Goal: Task Accomplishment & Management: Manage account settings

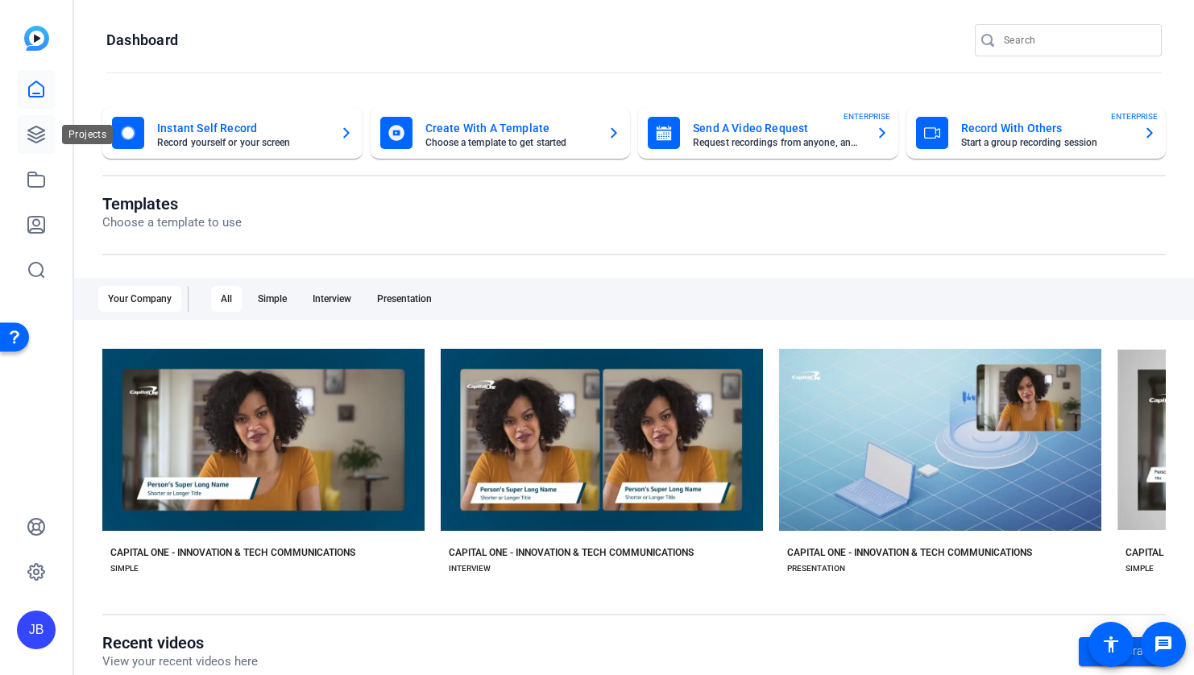
click at [45, 135] on icon at bounding box center [36, 134] width 19 height 19
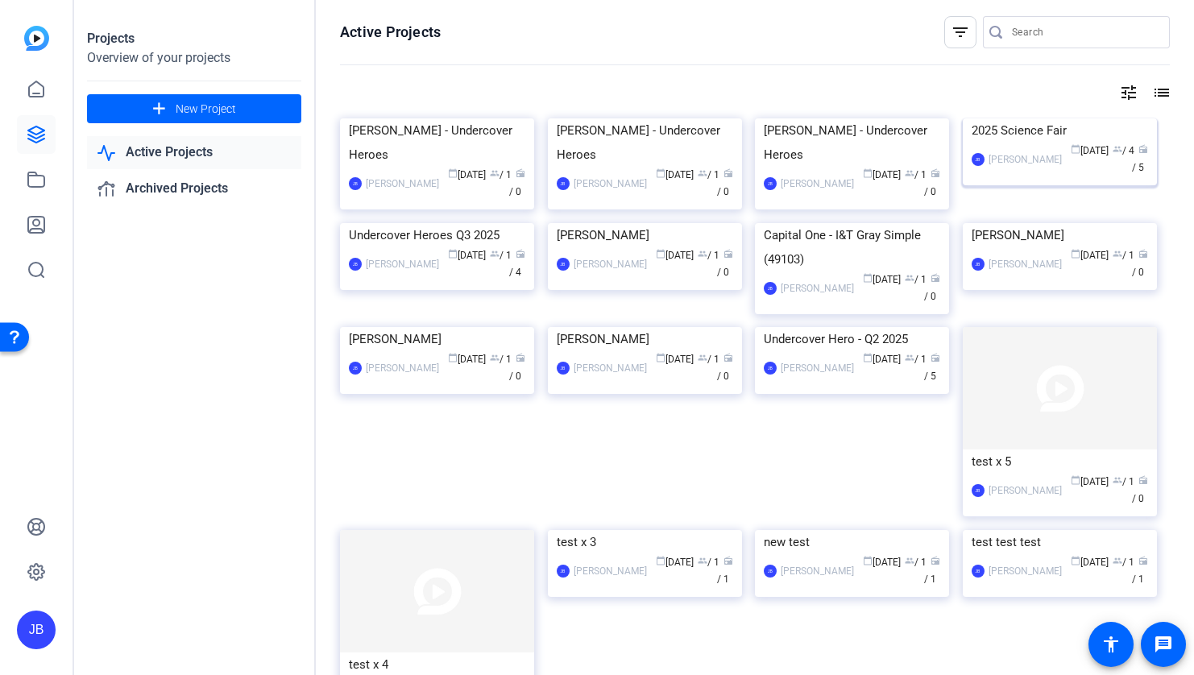
click at [1034, 168] on div "Jonathan Black" at bounding box center [1025, 159] width 73 height 16
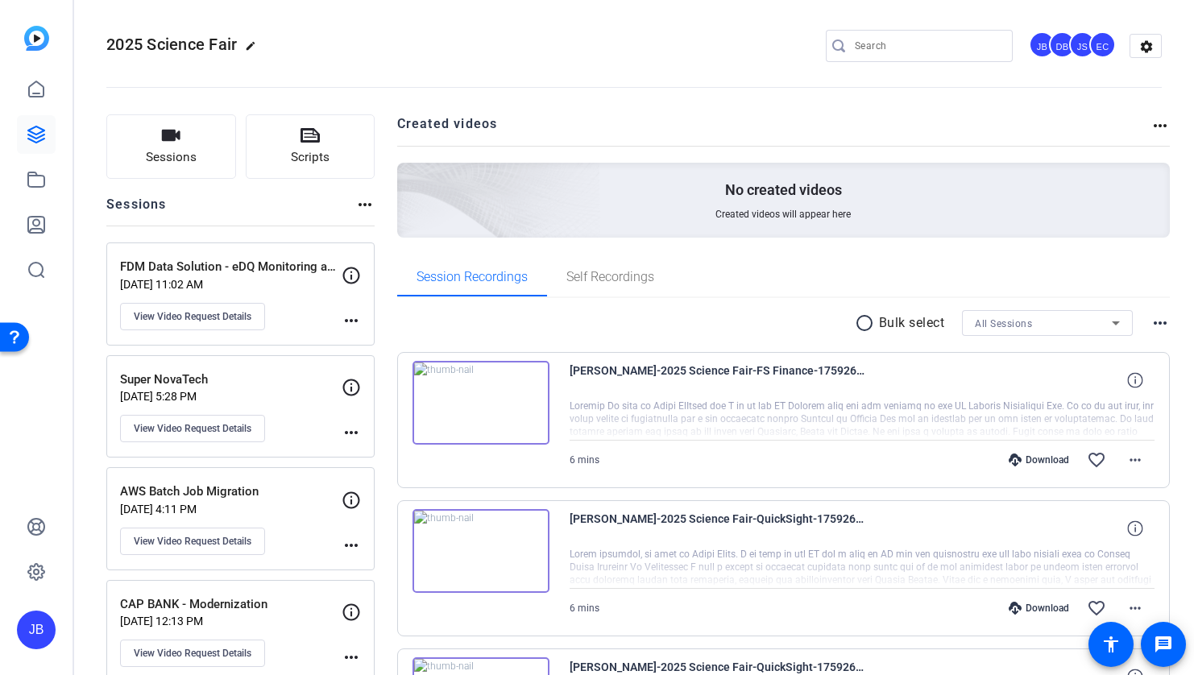
scroll to position [35, 0]
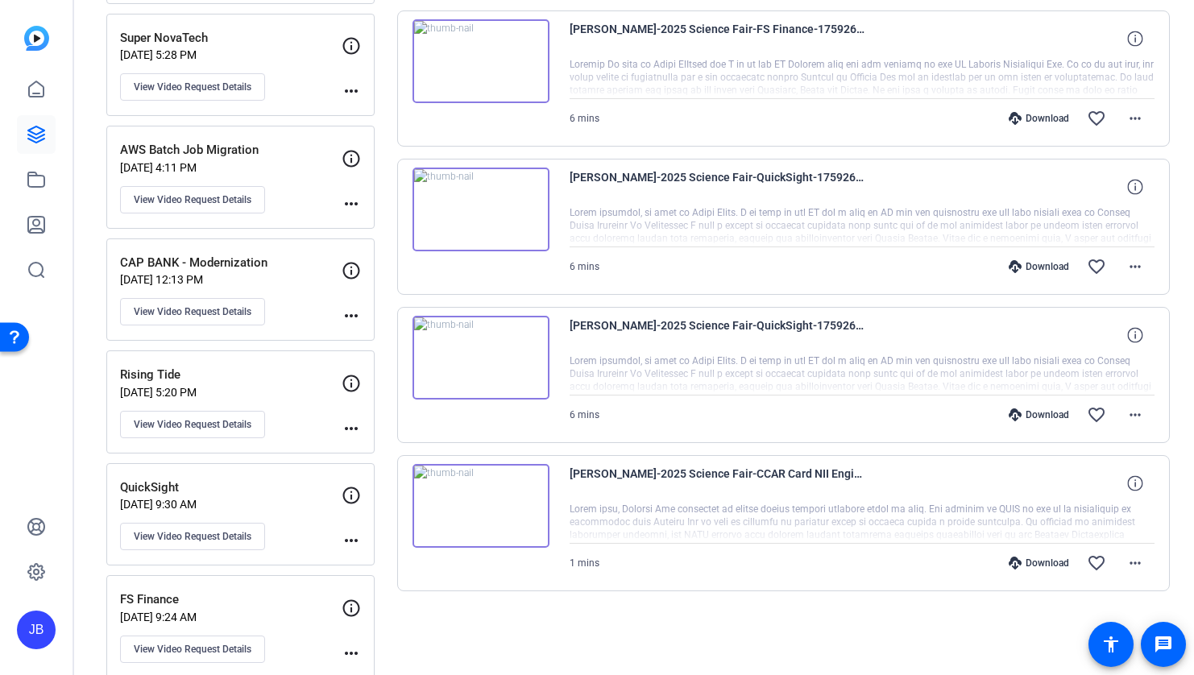
click at [835, 407] on div "Download favorite_border more_horiz" at bounding box center [949, 415] width 410 height 39
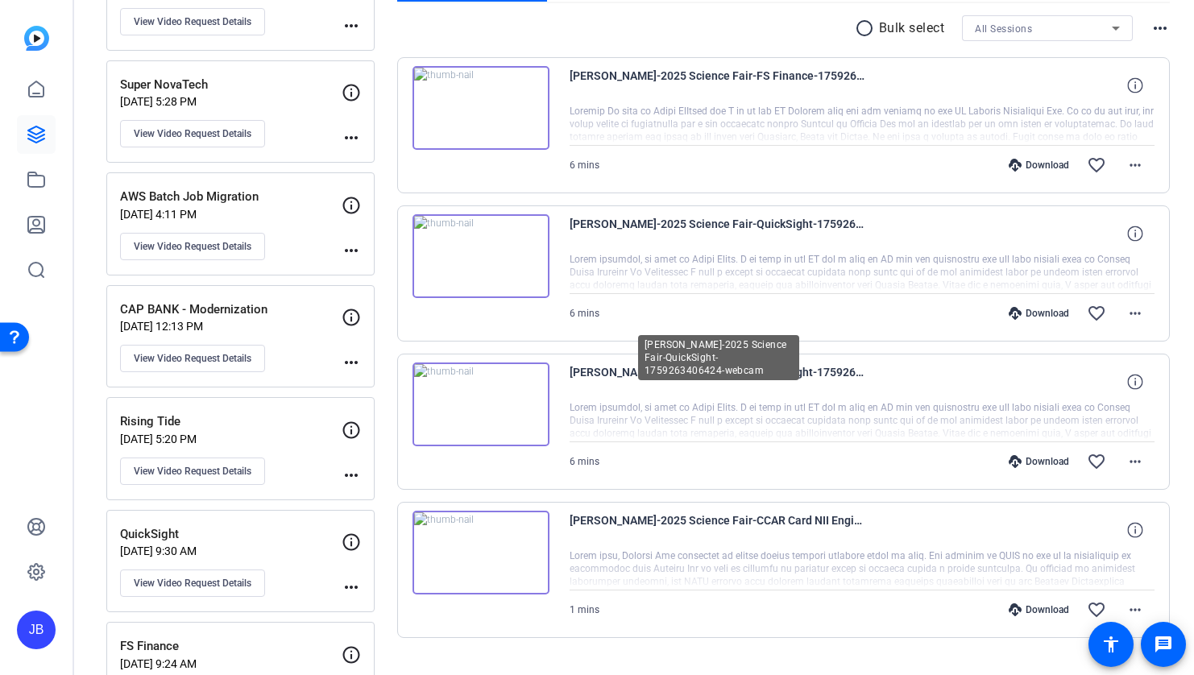
scroll to position [296, 0]
click at [1134, 164] on mat-icon "more_horiz" at bounding box center [1134, 165] width 19 height 19
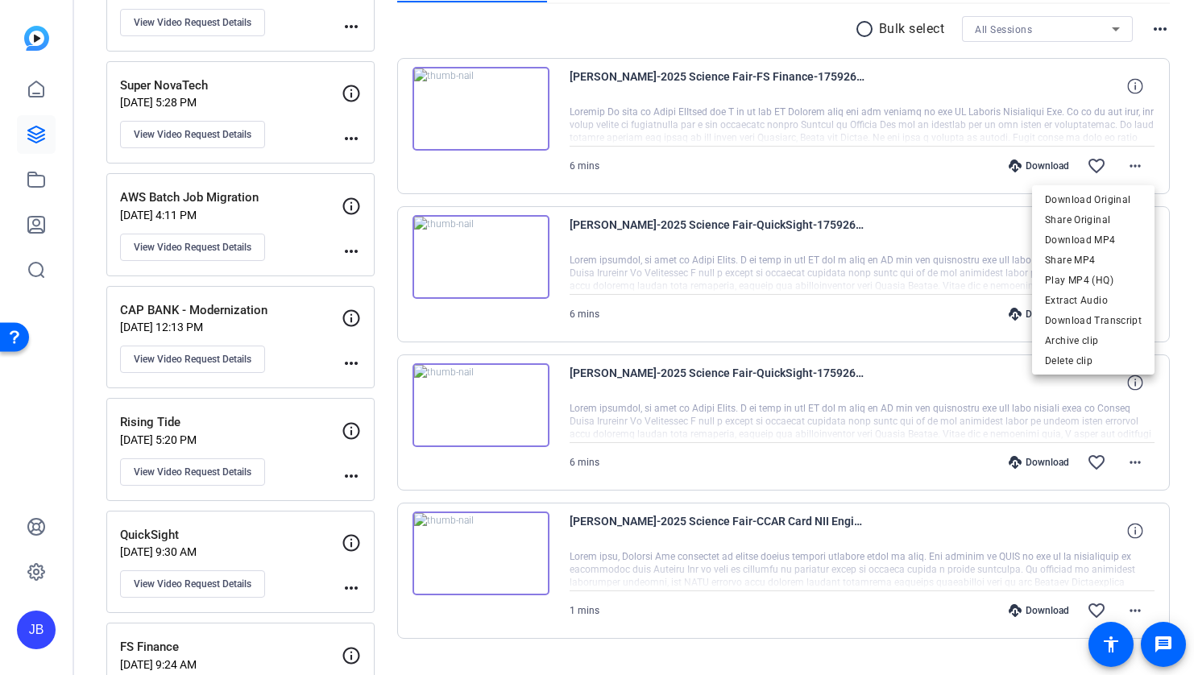
click at [1134, 87] on div at bounding box center [597, 337] width 1194 height 675
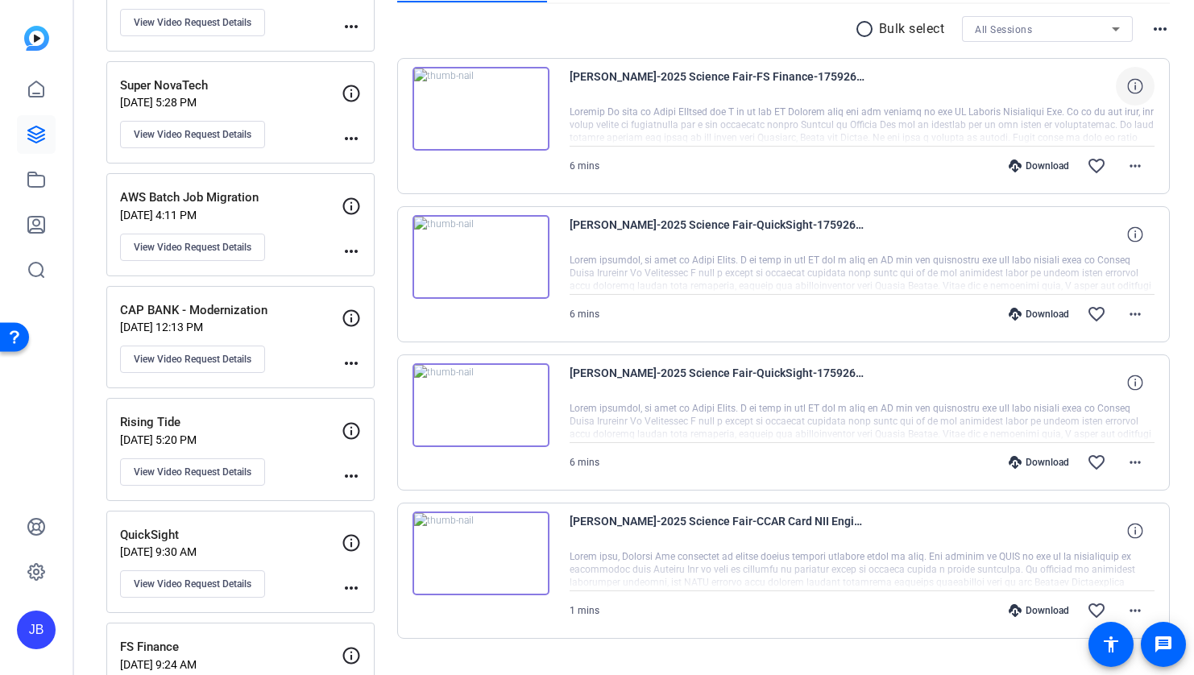
click at [1138, 85] on icon at bounding box center [1134, 85] width 15 height 15
click at [1138, 85] on mat-icon "close" at bounding box center [1134, 87] width 19 height 20
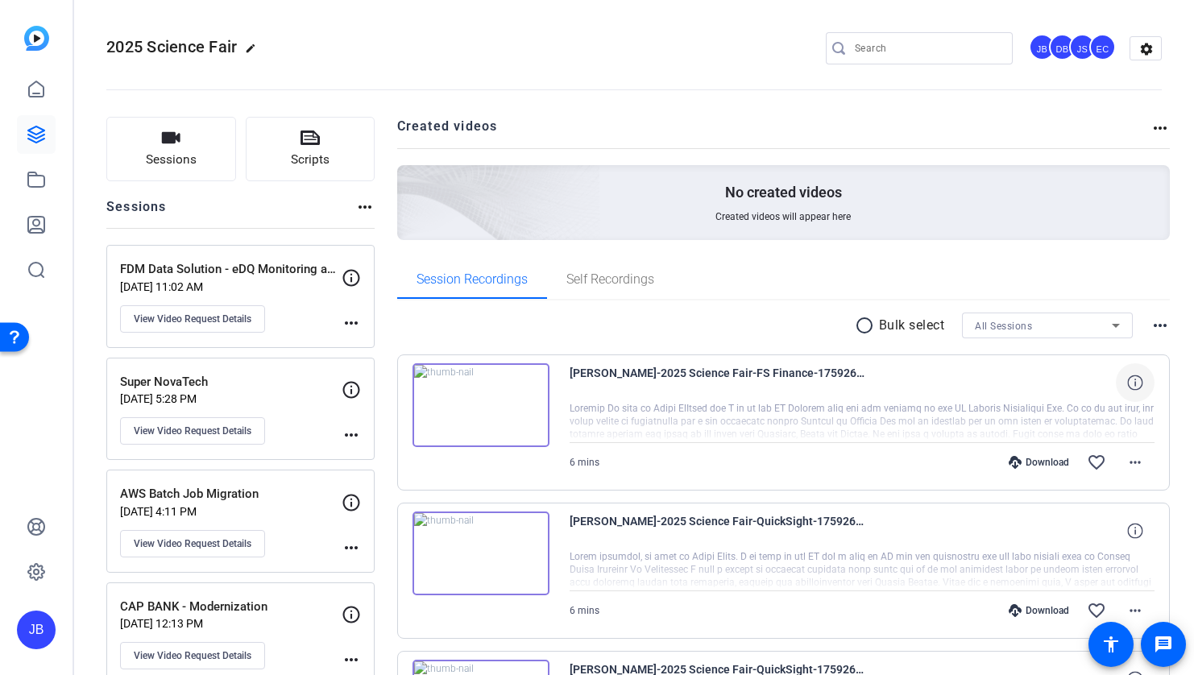
scroll to position [2, 0]
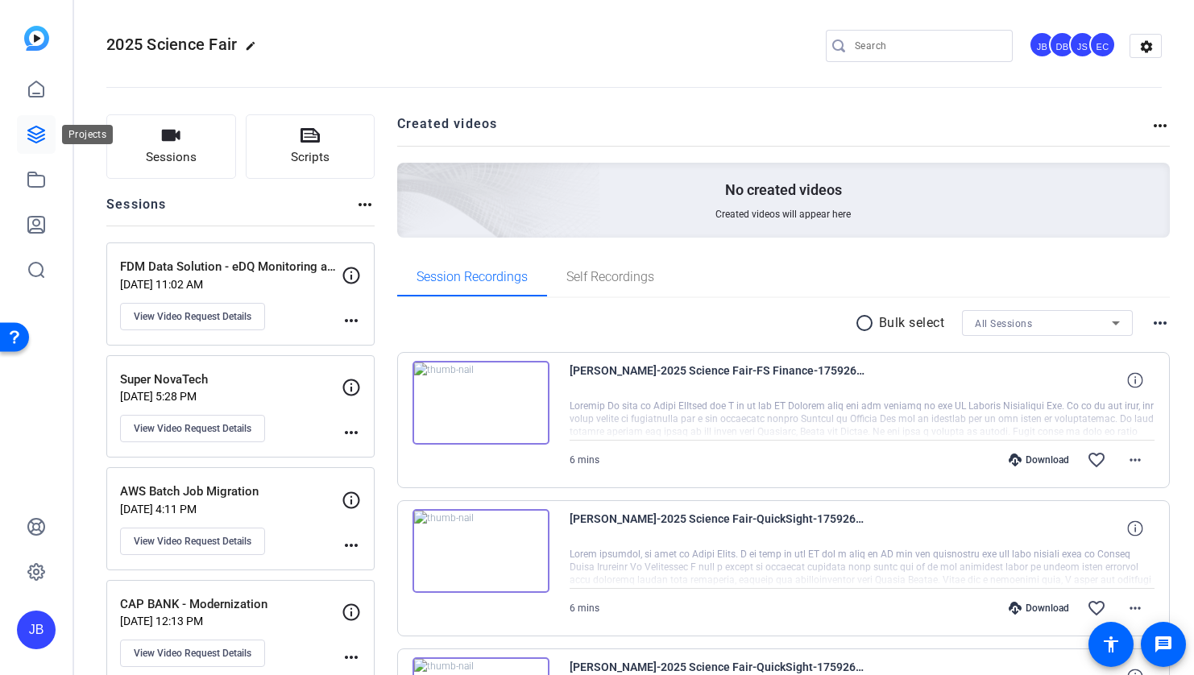
click at [27, 139] on icon at bounding box center [36, 134] width 19 height 19
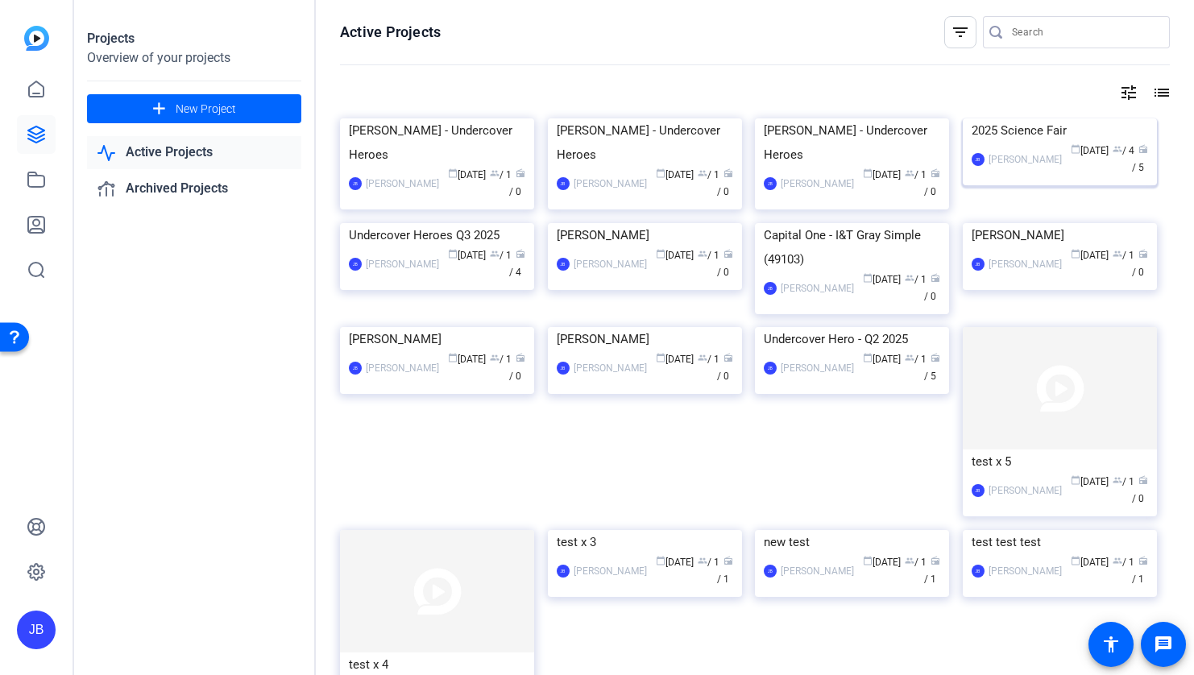
click at [1042, 176] on div "JB Jonathan Black calendar_today Sep 22 group / 4 radio / 5" at bounding box center [1060, 160] width 176 height 34
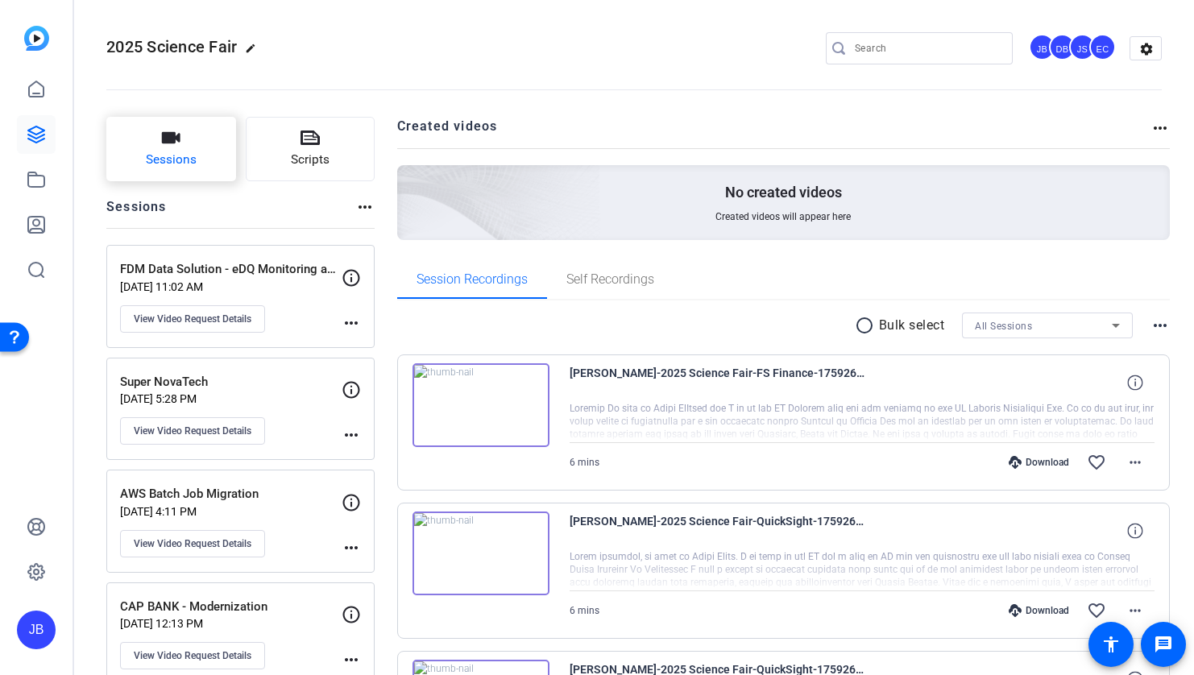
click at [166, 164] on span "Sessions" at bounding box center [171, 160] width 51 height 19
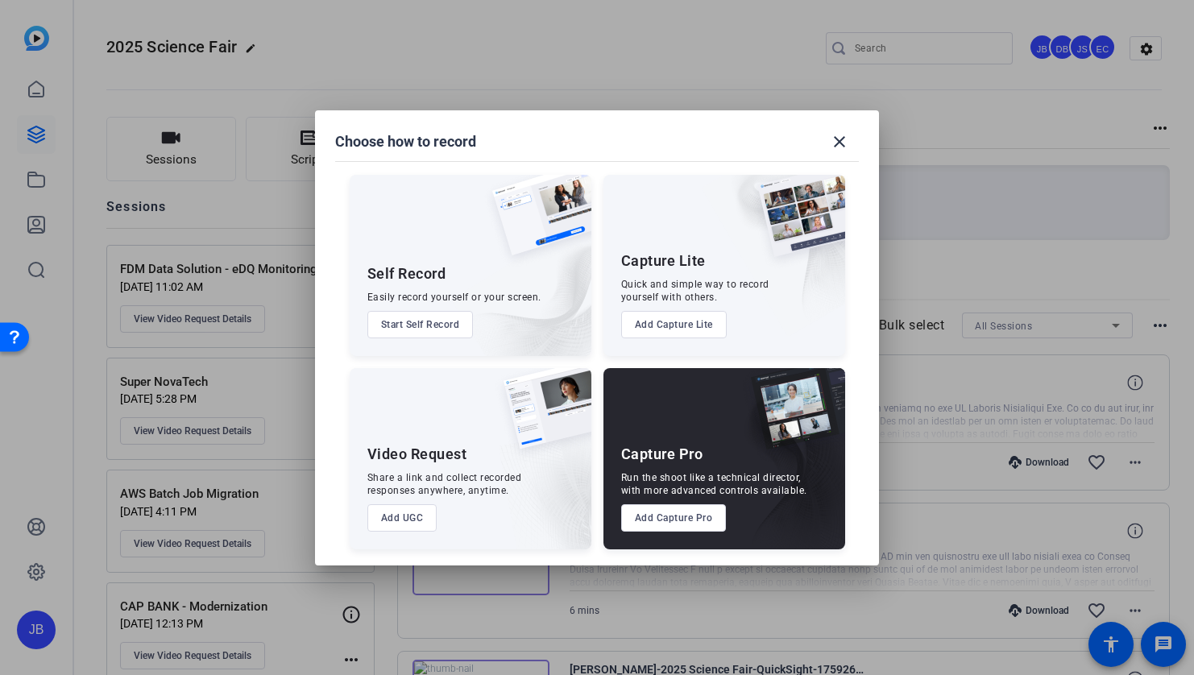
click at [406, 515] on button "Add UGC" at bounding box center [402, 517] width 70 height 27
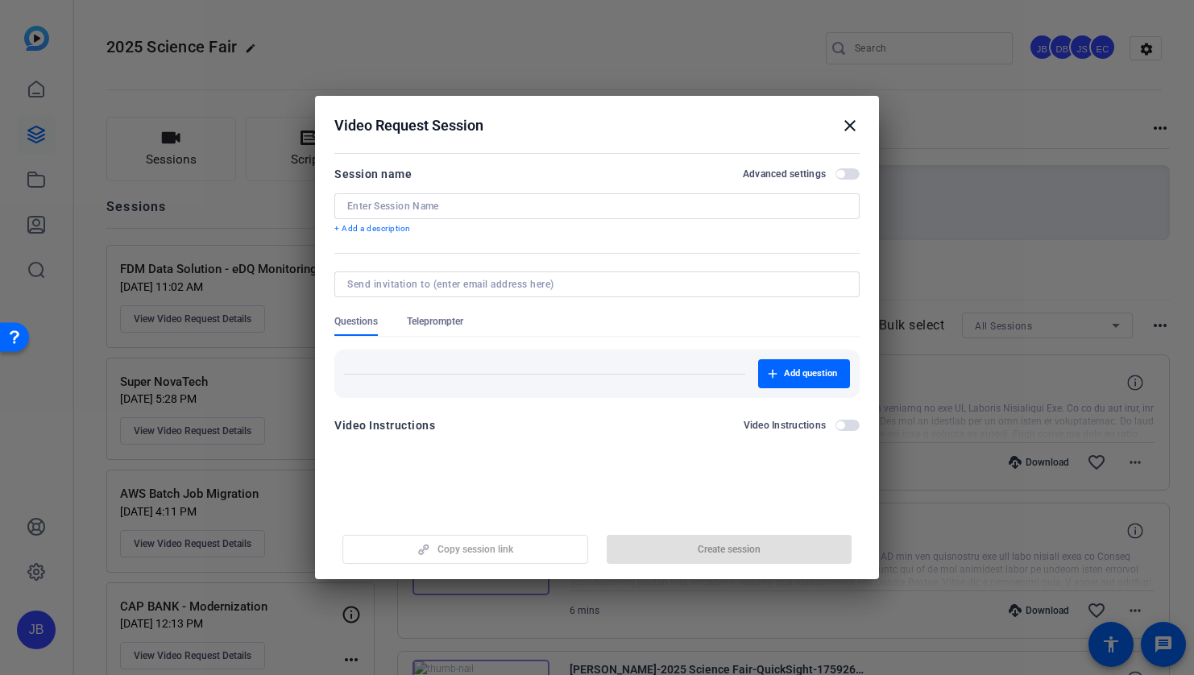
click at [437, 198] on div at bounding box center [596, 206] width 499 height 26
click at [443, 202] on input at bounding box center [596, 206] width 499 height 13
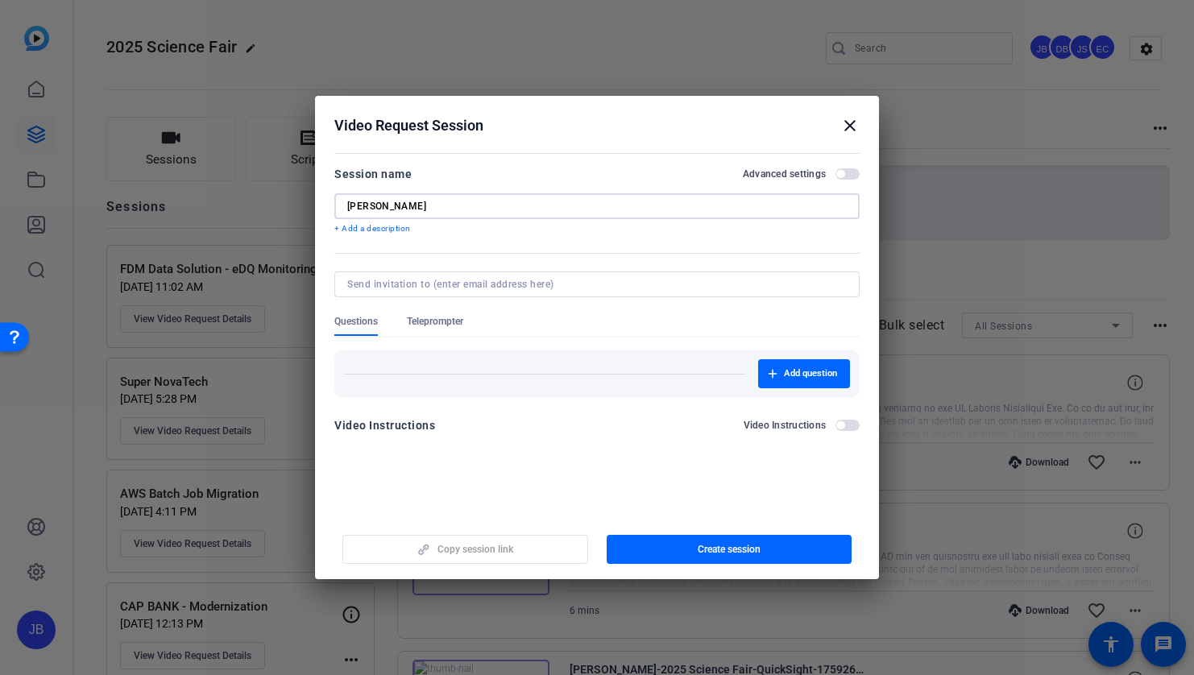
type input "emily carrigan"
type input "test for [PERSON_NAME]"
type input "emily.carrigan@capitalone.com"
click at [814, 363] on div "Add question" at bounding box center [596, 368] width 525 height 60
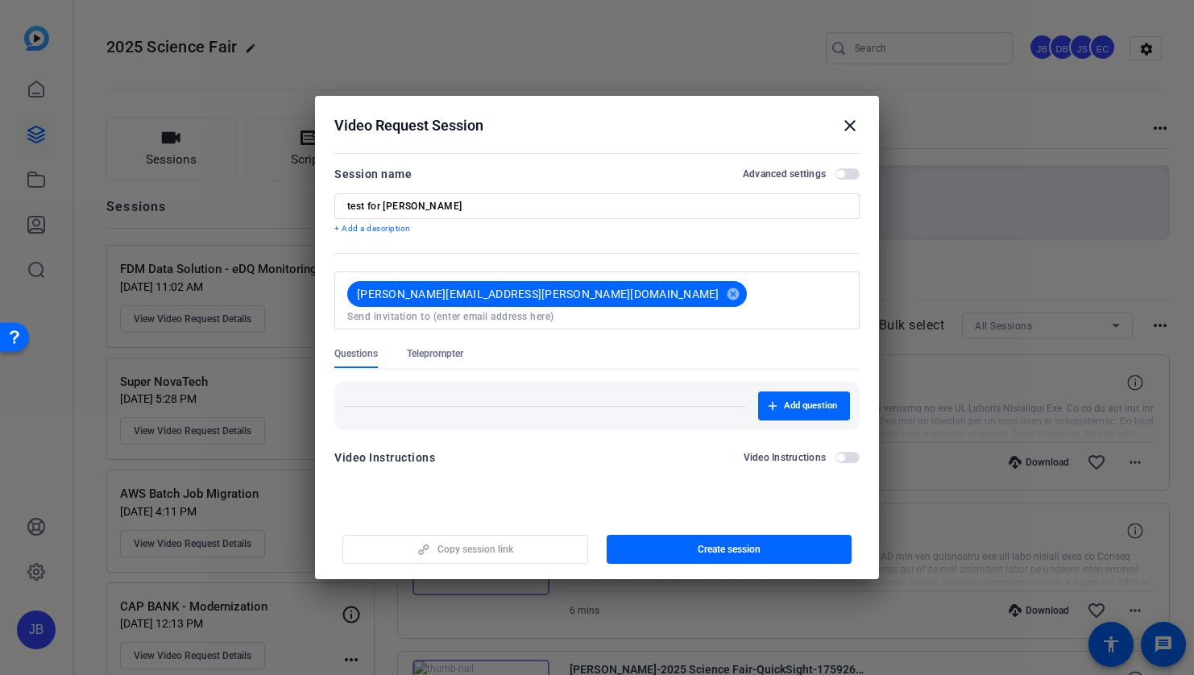
click at [812, 370] on div "Add question" at bounding box center [596, 400] width 525 height 60
click at [743, 557] on span "button" at bounding box center [730, 549] width 246 height 39
click at [847, 131] on mat-icon "close" at bounding box center [849, 125] width 19 height 19
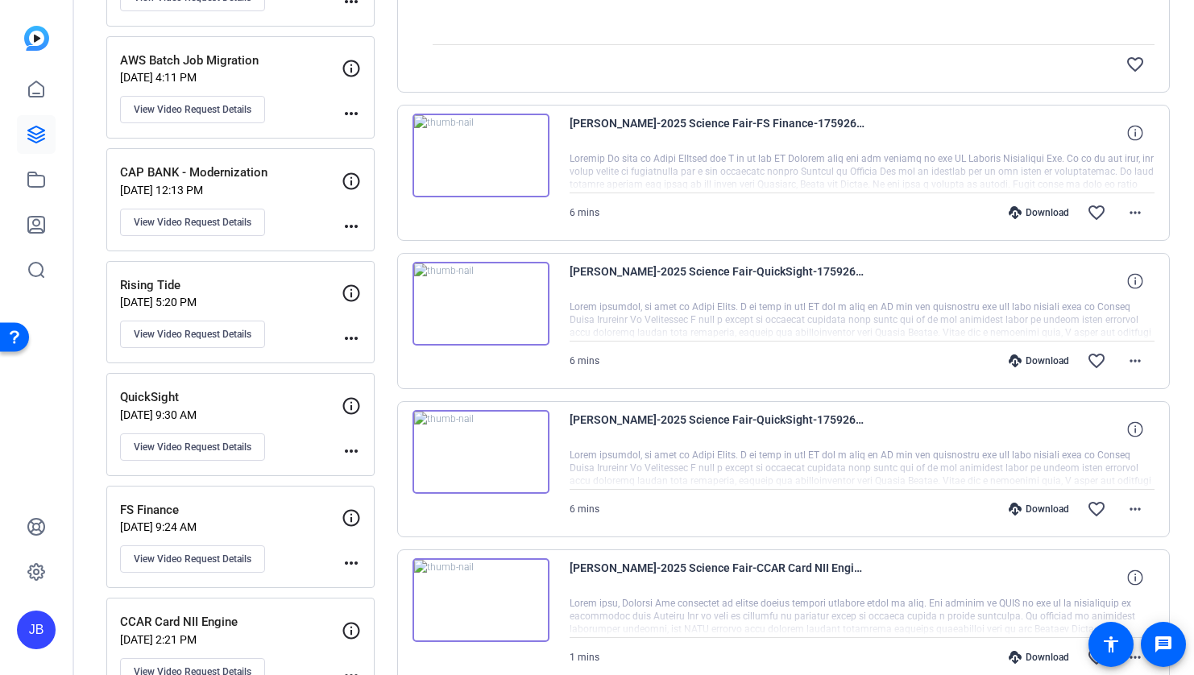
scroll to position [543, 0]
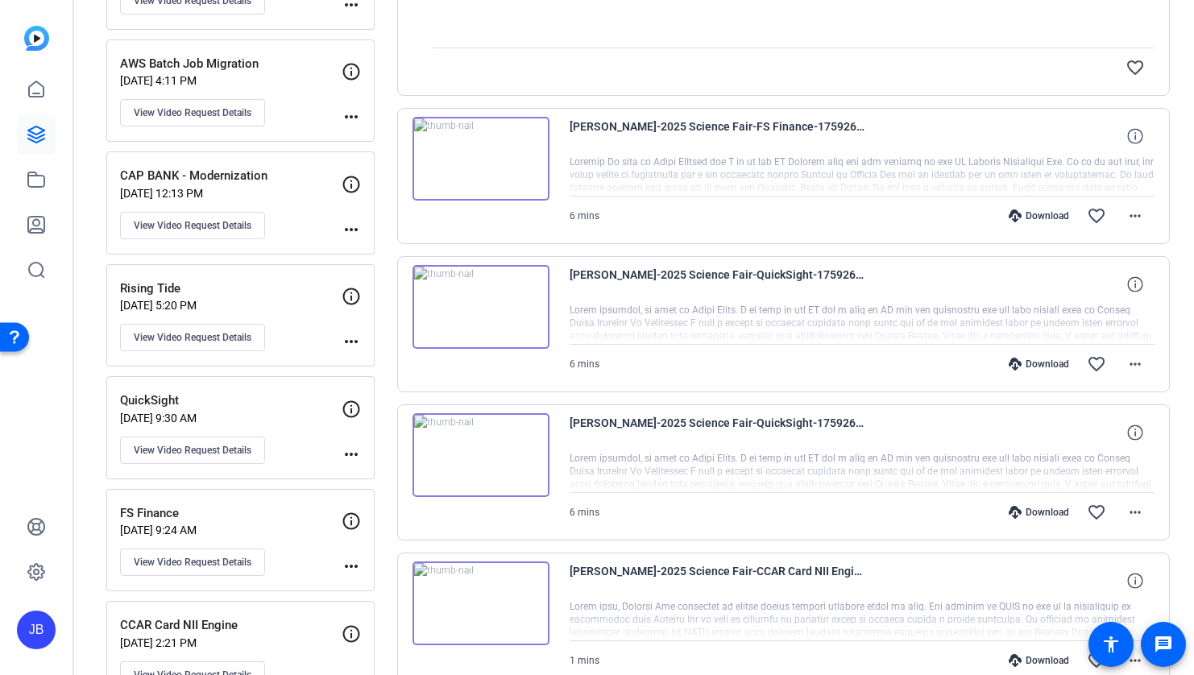
click at [524, 152] on img at bounding box center [480, 159] width 137 height 84
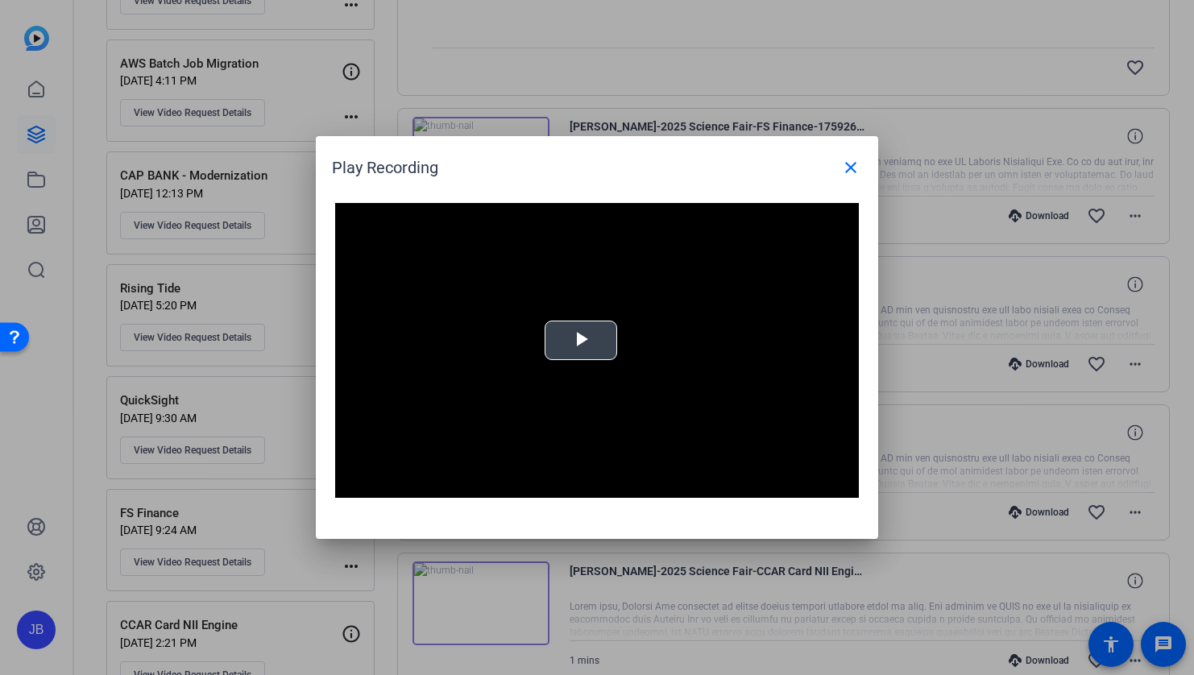
click at [581, 341] on span "Video Player" at bounding box center [581, 341] width 0 height 0
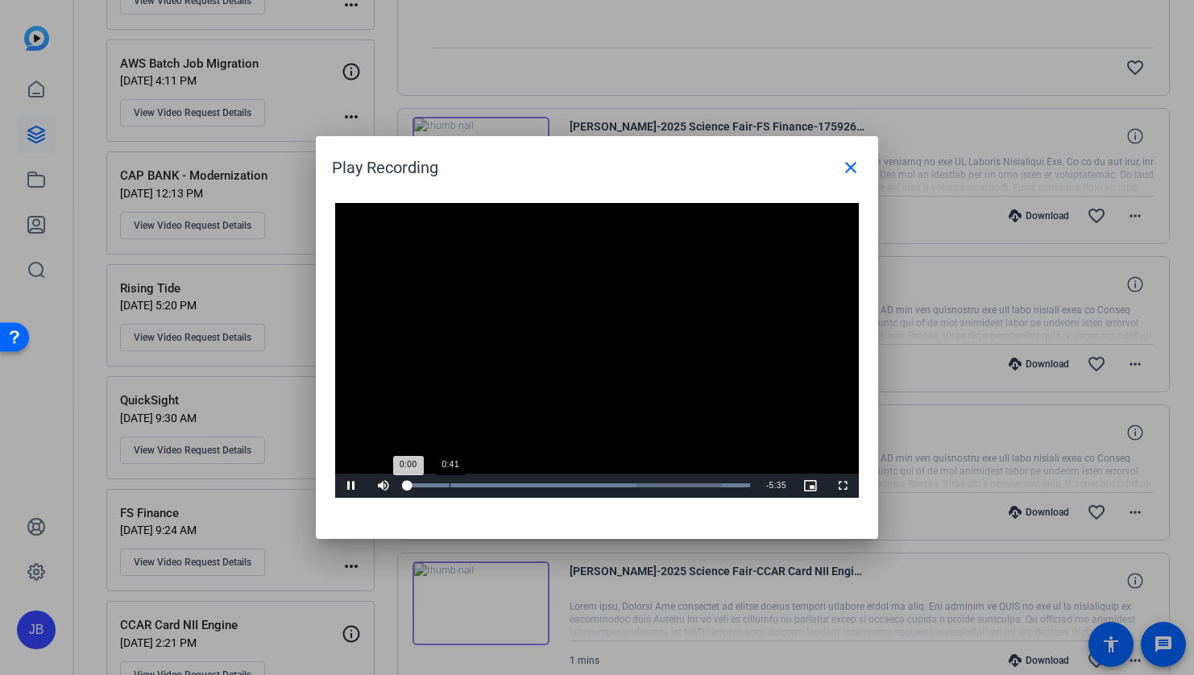
drag, startPoint x: 449, startPoint y: 490, endPoint x: 458, endPoint y: 488, distance: 9.8
click at [450, 490] on div "Loaded : 100.00% 0:41 0:00" at bounding box center [579, 486] width 359 height 24
click at [552, 487] on div "Loaded : 100.00% 2:20 0:41" at bounding box center [579, 486] width 359 height 24
click at [610, 487] on div "Loaded : 100.00% 3:19 3:19" at bounding box center [579, 485] width 342 height 4
drag, startPoint x: 686, startPoint y: 490, endPoint x: 708, endPoint y: 489, distance: 21.8
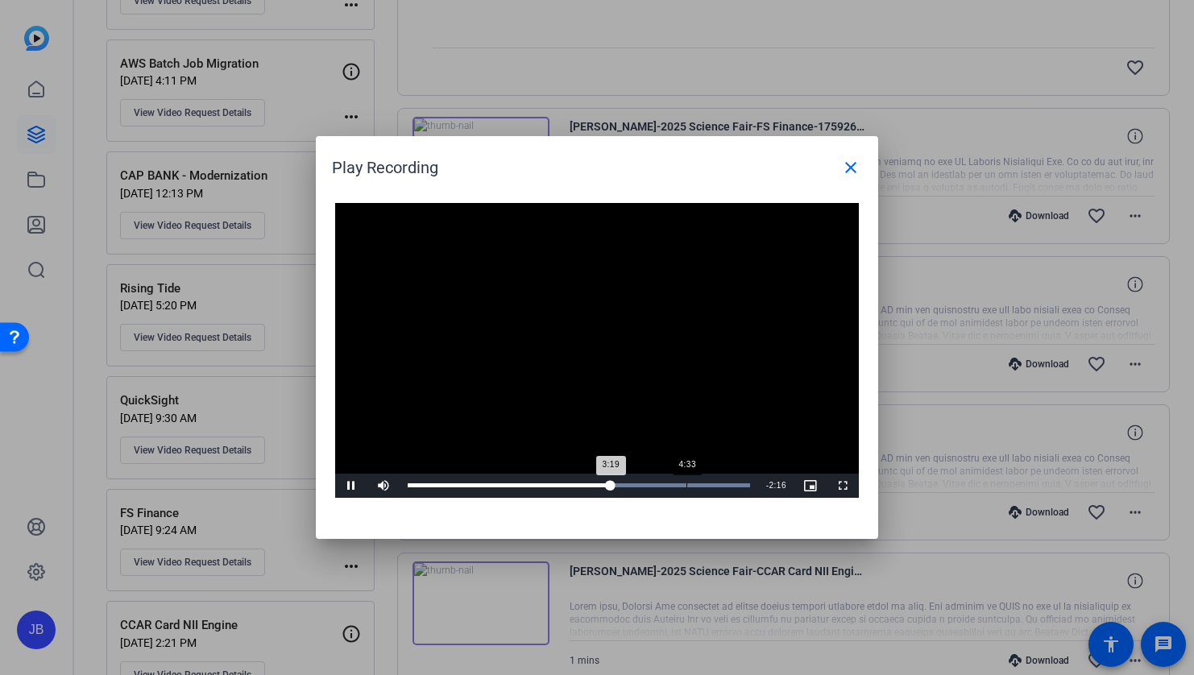
click at [688, 490] on div "Loaded : 100.00% 4:33 3:19" at bounding box center [579, 486] width 359 height 24
click at [715, 489] on div "Loaded : 100.00% 4:54 4:34" at bounding box center [579, 486] width 359 height 24
drag, startPoint x: 848, startPoint y: 164, endPoint x: 808, endPoint y: 225, distance: 72.2
click at [848, 165] on mat-icon "close" at bounding box center [850, 167] width 19 height 19
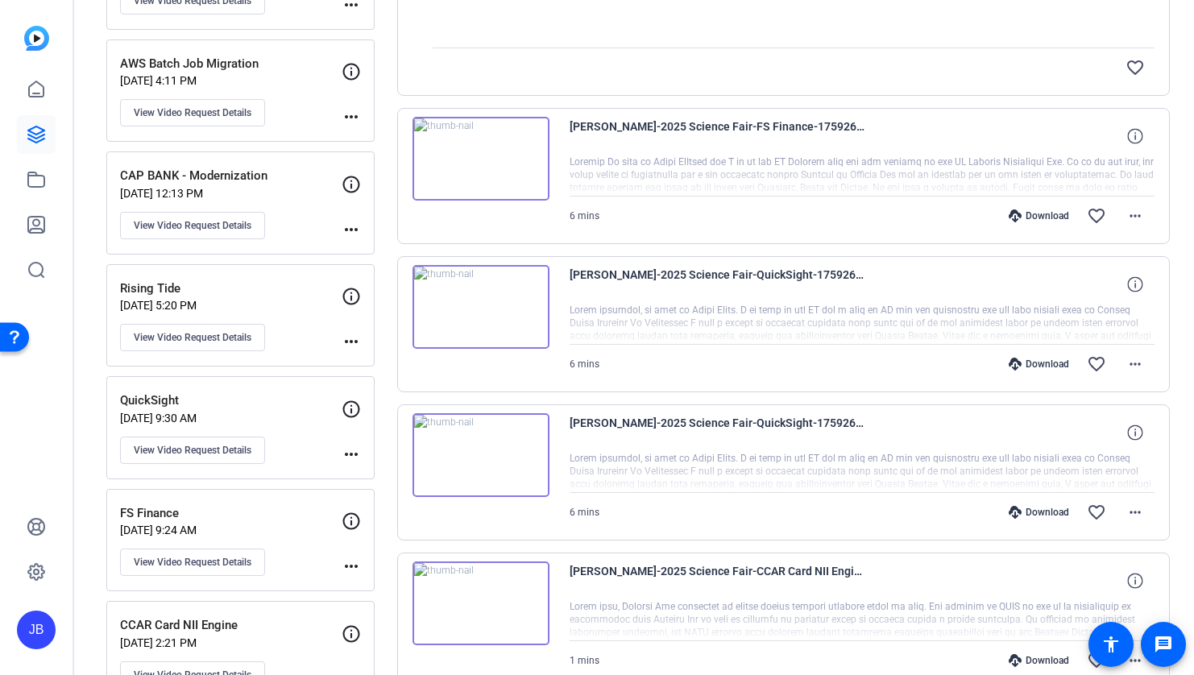
click at [530, 595] on img at bounding box center [480, 604] width 137 height 84
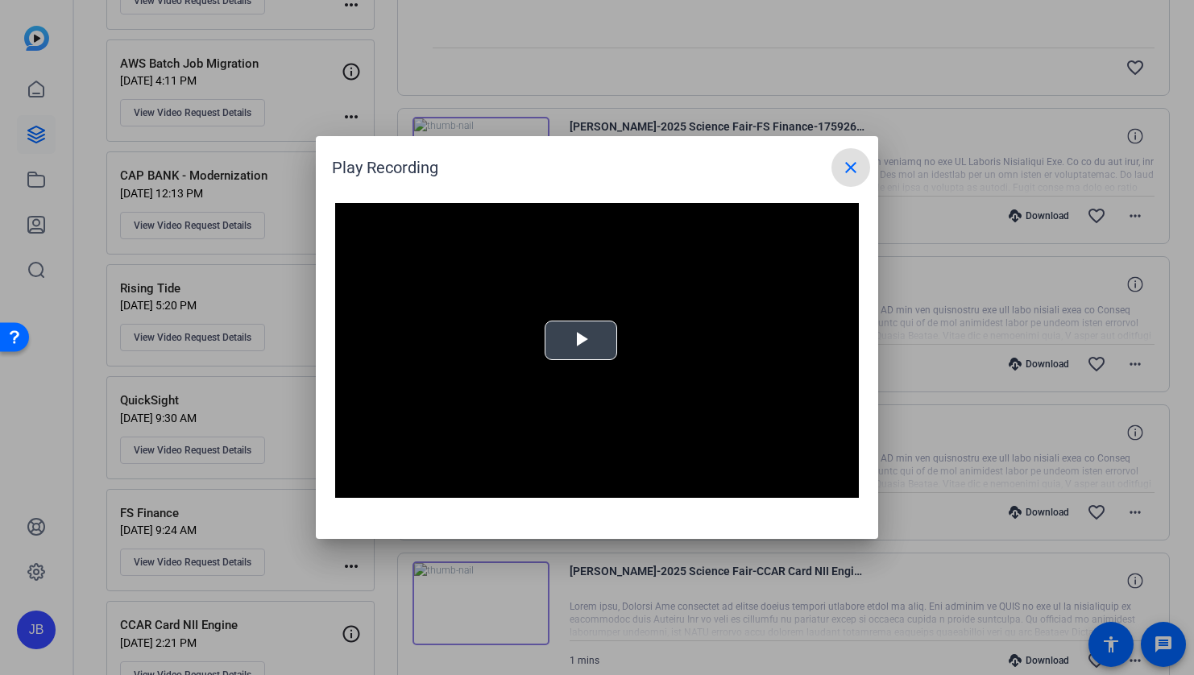
click at [582, 373] on video "Video Player" at bounding box center [597, 350] width 524 height 295
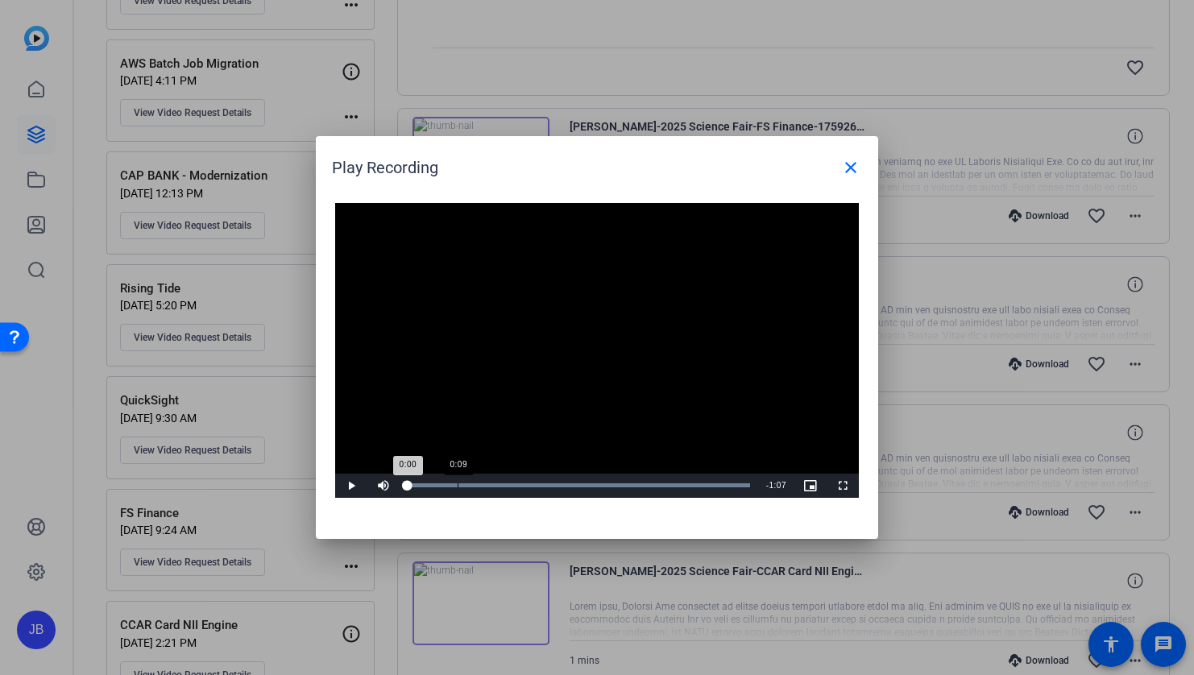
click at [462, 487] on div "Loaded : 100.00% 0:09 0:00" at bounding box center [579, 486] width 359 height 24
click at [626, 488] on div "Loaded : 100.00% 0:42 0:10" at bounding box center [579, 486] width 359 height 24
click at [710, 485] on div "Loaded : 100.00% 0:59 0:59" at bounding box center [579, 485] width 342 height 4
click at [564, 486] on div "Loaded : 100.00% 0:31 0:59" at bounding box center [579, 485] width 342 height 4
click at [354, 486] on div "Video Player is loading. Play Video Play Mute Current Time 0:30 / Duration 1:07…" at bounding box center [597, 363] width 562 height 352
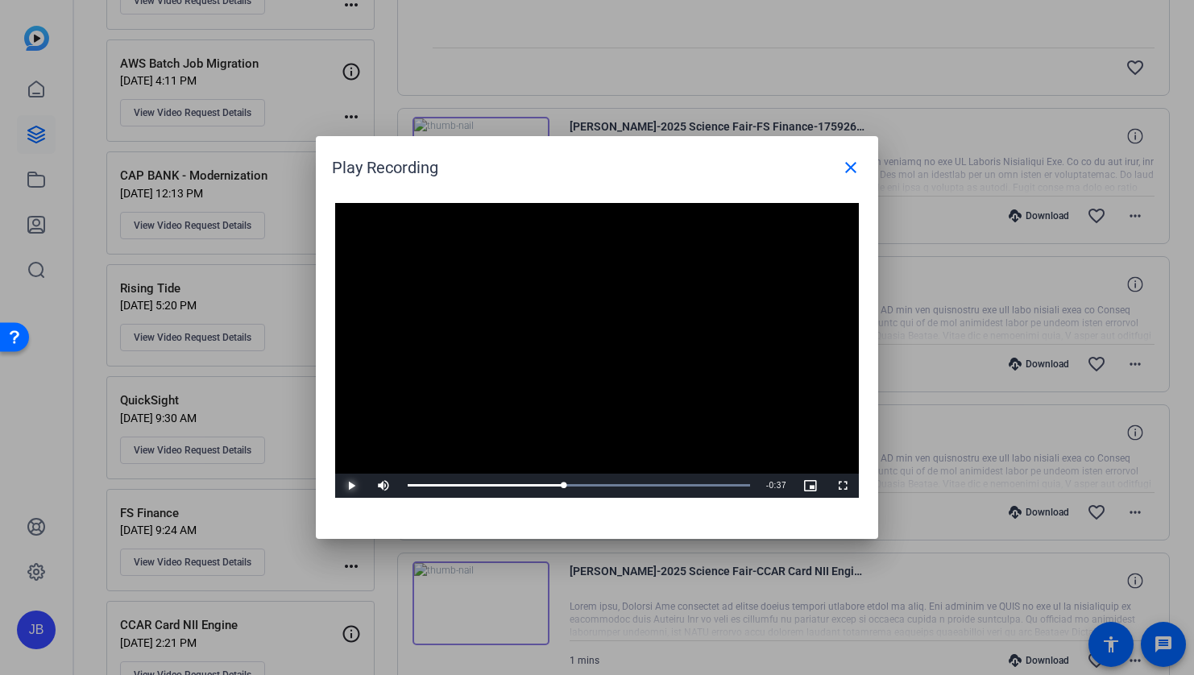
click at [355, 486] on span "Video Player" at bounding box center [351, 486] width 32 height 0
click at [678, 483] on div "Loaded : 100.00% 0:53 0:31" at bounding box center [579, 485] width 342 height 4
click at [848, 168] on mat-icon "close" at bounding box center [850, 167] width 19 height 19
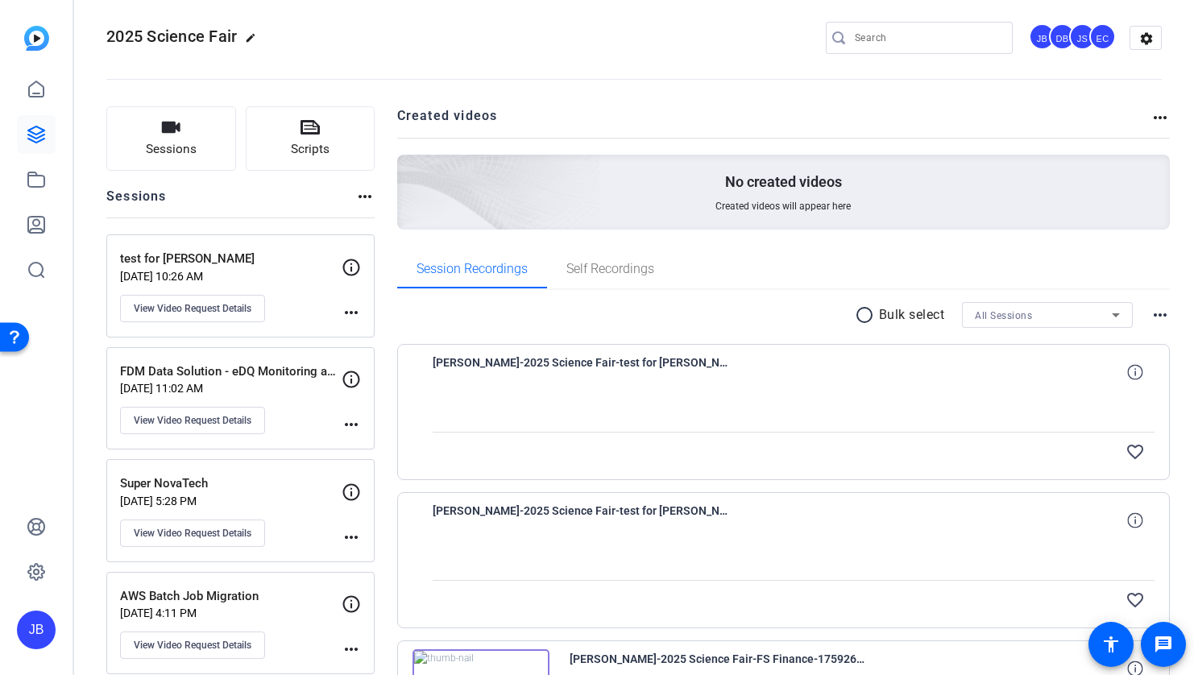
scroll to position [0, 0]
